Goal: Find contact information: Find contact information

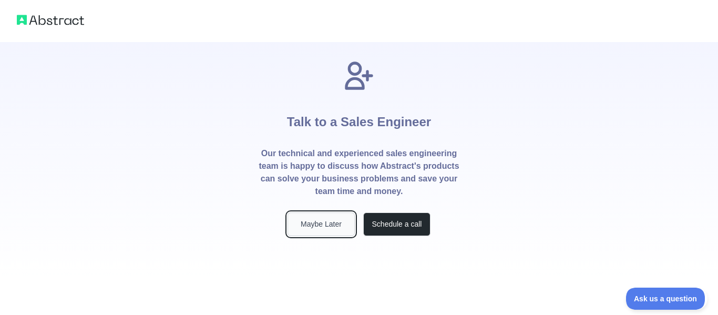
click at [332, 219] on button "Maybe Later" at bounding box center [321, 224] width 67 height 24
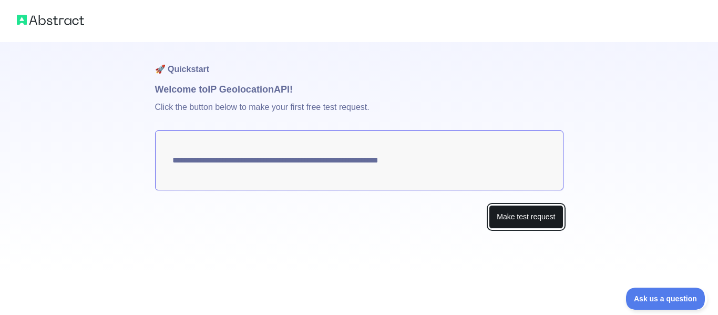
click at [504, 212] on button "Make test request" at bounding box center [526, 217] width 74 height 24
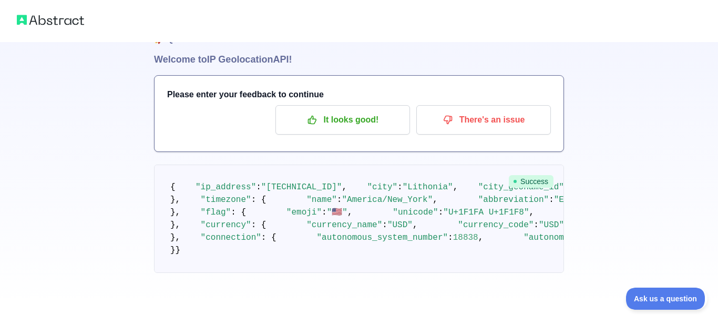
scroll to position [488, 0]
